Goal: Transaction & Acquisition: Purchase product/service

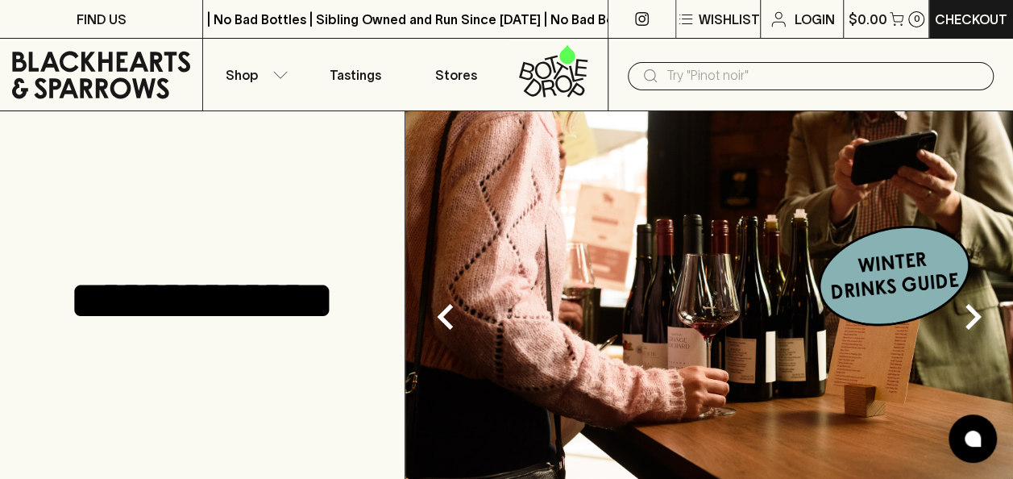
click at [741, 82] on input "text" at bounding box center [823, 76] width 314 height 26
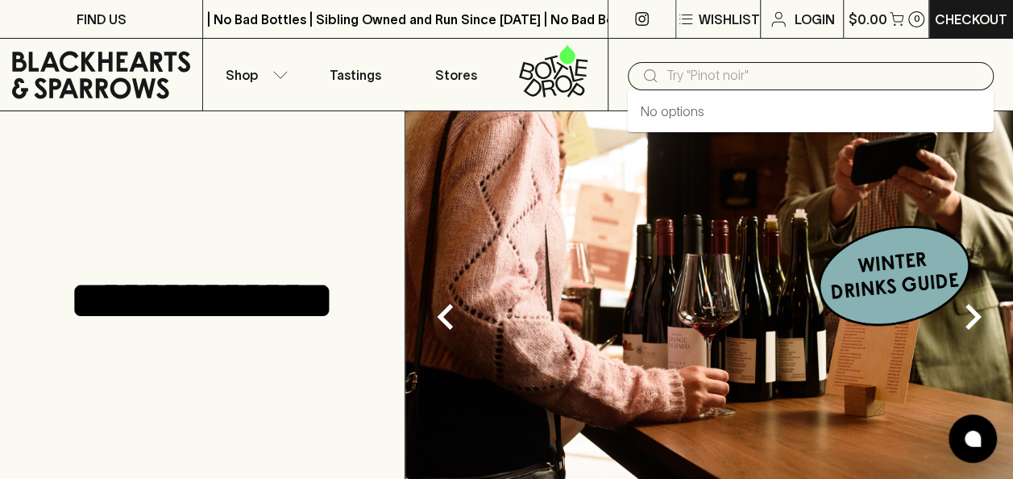
click at [732, 79] on input "text" at bounding box center [823, 76] width 314 height 26
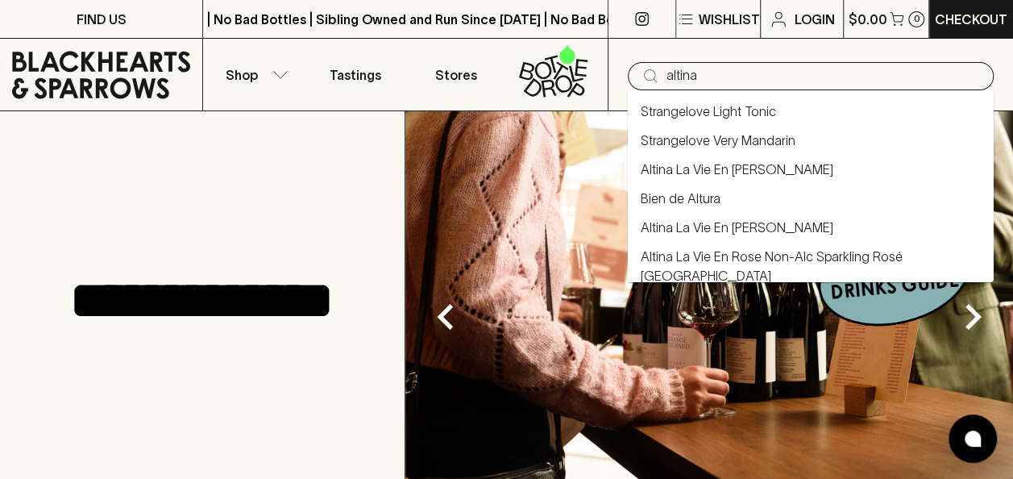
type input "altina"
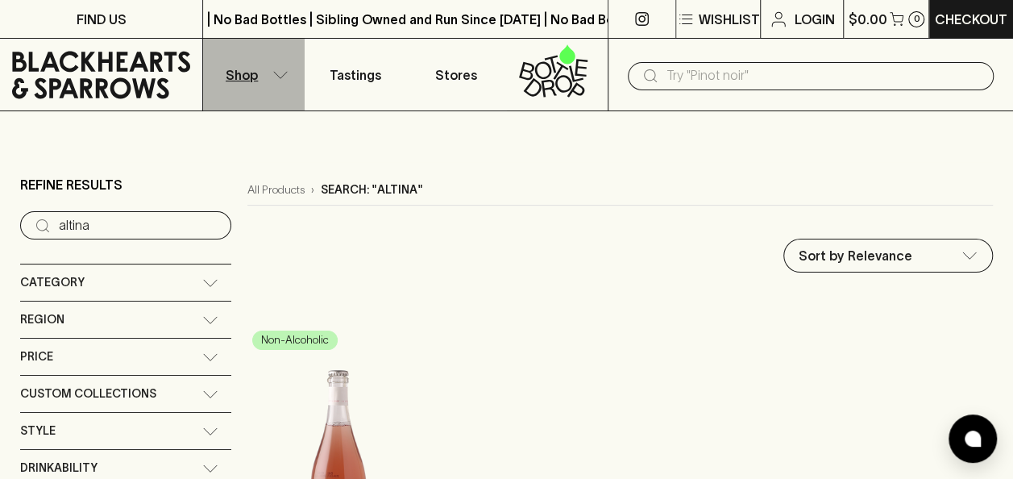
click at [272, 65] on button "Shop" at bounding box center [253, 75] width 101 height 72
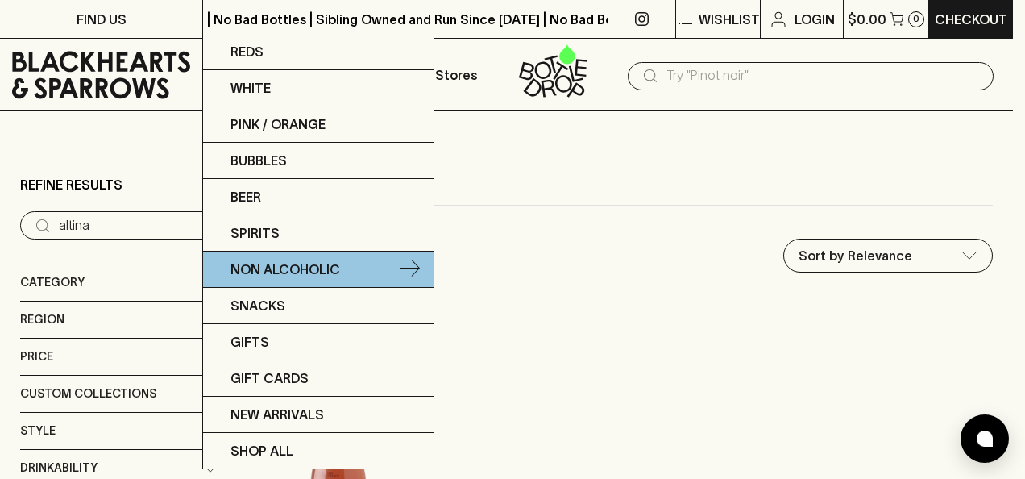
click at [402, 268] on icon at bounding box center [410, 268] width 19 height 19
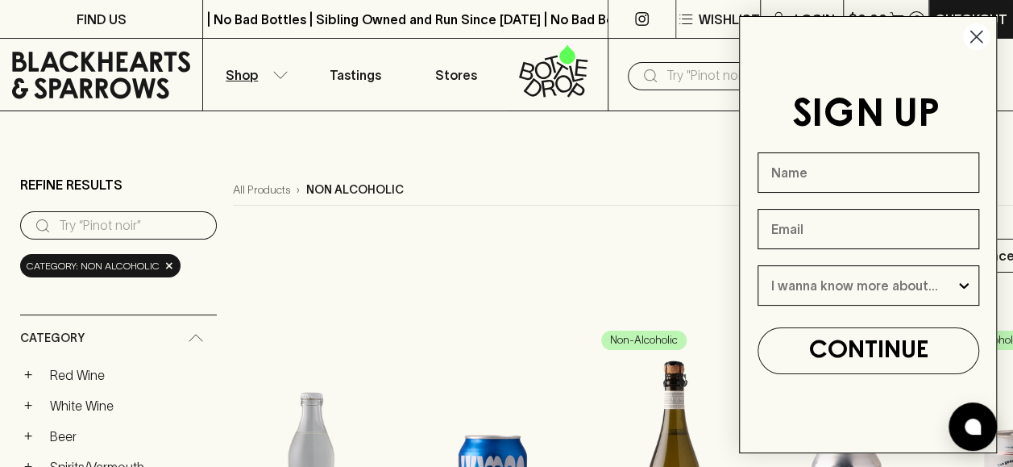
click at [971, 35] on circle "Close dialog" at bounding box center [976, 36] width 27 height 27
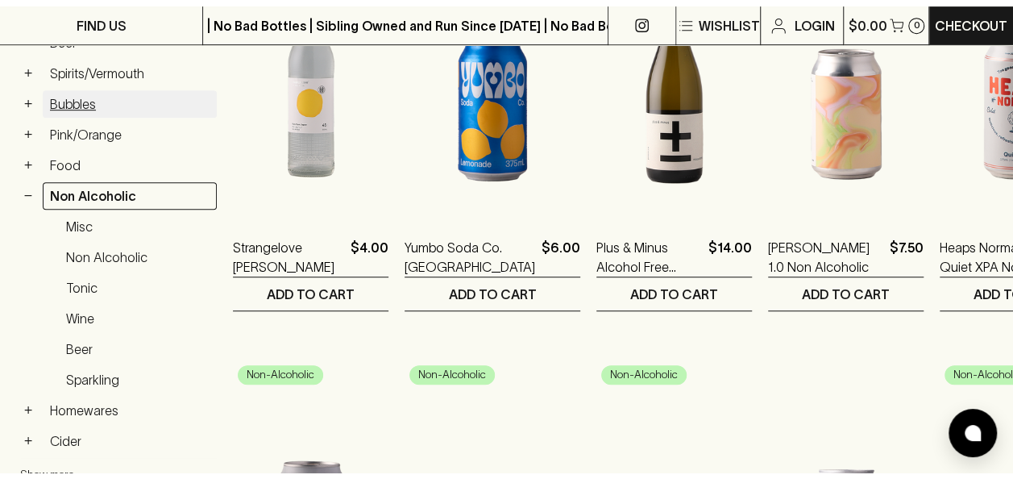
scroll to position [403, 0]
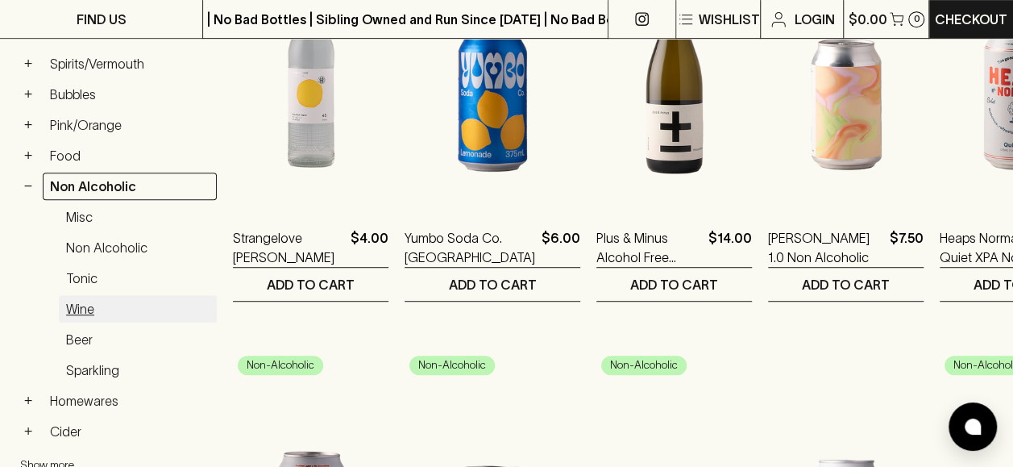
click at [84, 297] on link "Wine" at bounding box center [138, 308] width 158 height 27
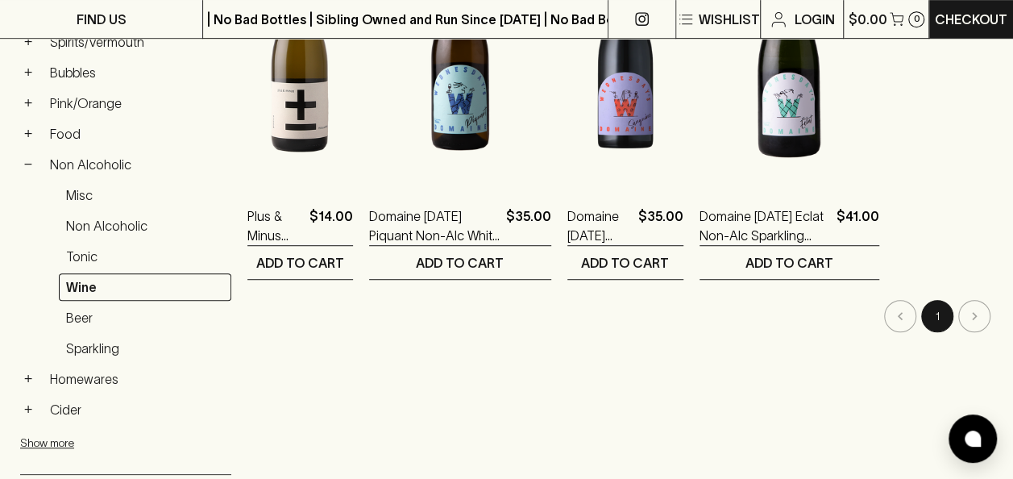
scroll to position [484, 0]
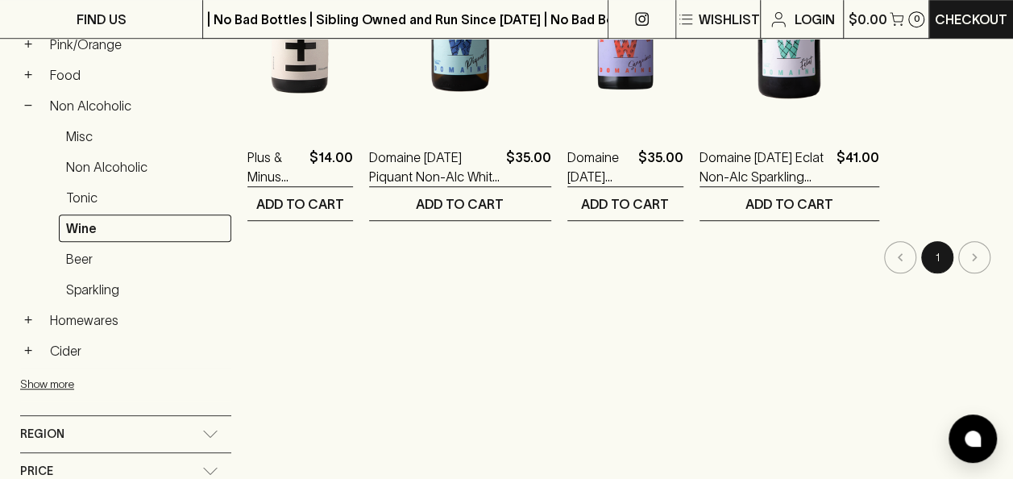
drag, startPoint x: 969, startPoint y: 261, endPoint x: 977, endPoint y: 256, distance: 9.4
click at [977, 257] on li "pagination navigation" at bounding box center [974, 257] width 37 height 32
click at [899, 265] on li "pagination navigation" at bounding box center [900, 257] width 37 height 32
click at [113, 280] on link "Sparkling" at bounding box center [145, 289] width 172 height 27
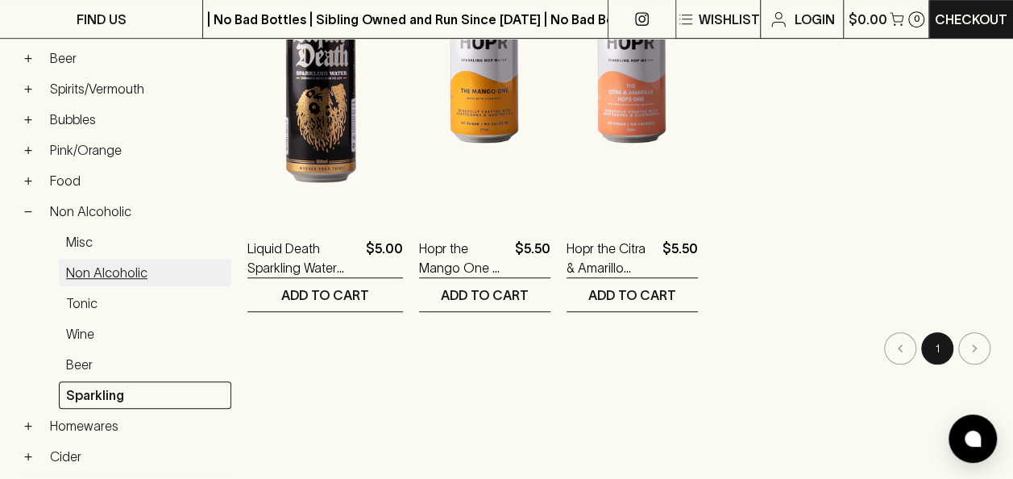
scroll to position [417, 0]
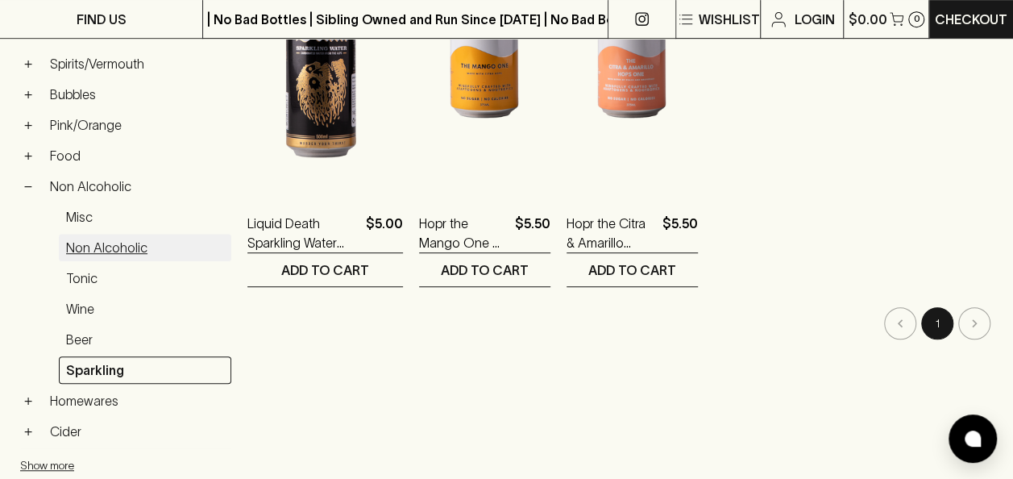
click at [90, 246] on link "Non Alcoholic" at bounding box center [145, 247] width 172 height 27
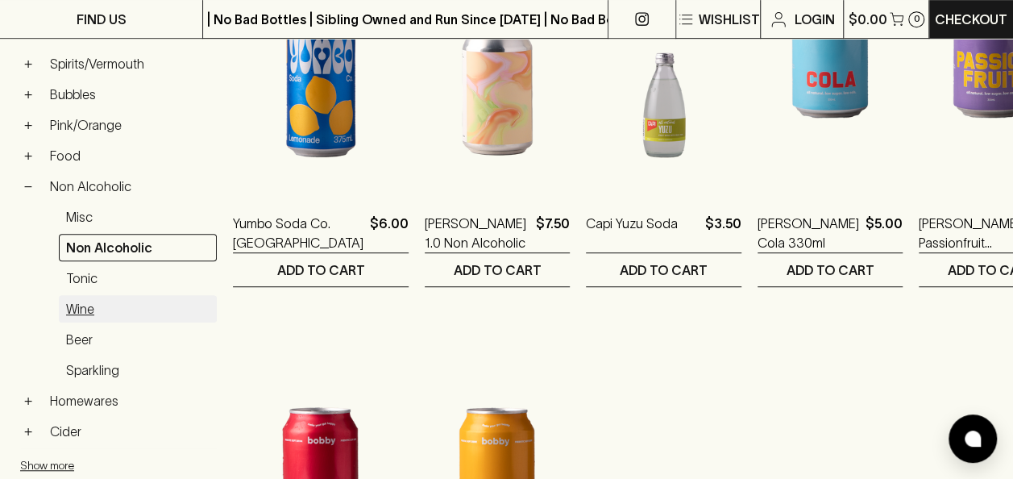
click at [87, 301] on link "Wine" at bounding box center [138, 308] width 158 height 27
